Goal: Information Seeking & Learning: Learn about a topic

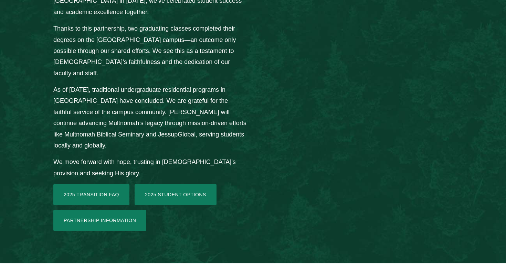
scroll to position [1023, 0]
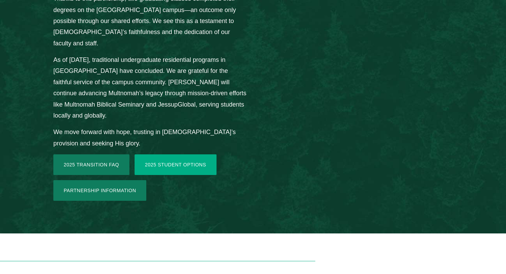
click at [167, 155] on link "2025 Student Options" at bounding box center [176, 165] width 82 height 21
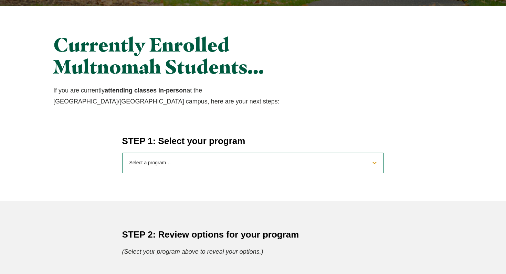
scroll to position [206, 0]
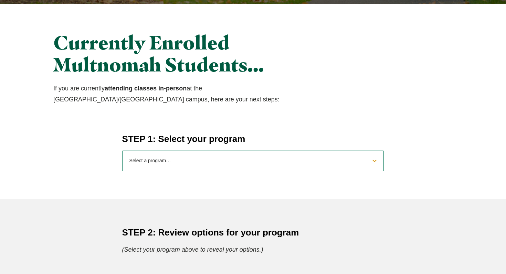
click at [169, 163] on select "Select a program… BS Bible and Theology BS Biology BS Business Administration B…" at bounding box center [253, 161] width 262 height 21
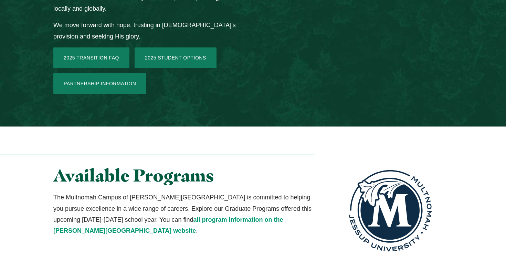
scroll to position [1148, 0]
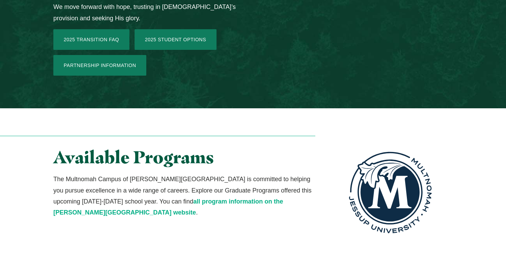
click at [205, 198] on link "all program information on the [PERSON_NAME][GEOGRAPHIC_DATA] website" at bounding box center [168, 207] width 230 height 18
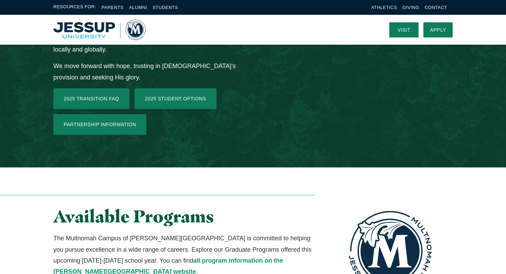
scroll to position [1089, 0]
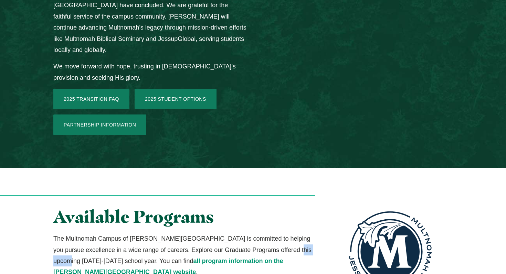
drag, startPoint x: 274, startPoint y: 126, endPoint x: 302, endPoint y: 127, distance: 28.9
click at [302, 233] on p "The Multnomah Campus of Jessup University is committed to helping you pursue ex…" at bounding box center [184, 255] width 262 height 45
